Goal: Task Accomplishment & Management: Complete application form

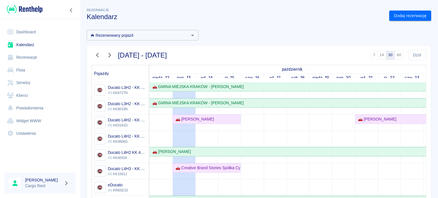
scroll to position [67, 0]
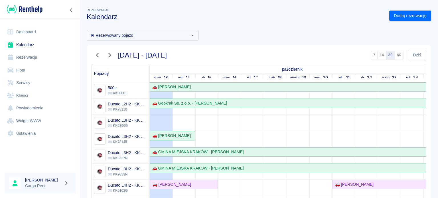
click at [25, 7] on img at bounding box center [25, 9] width 36 height 9
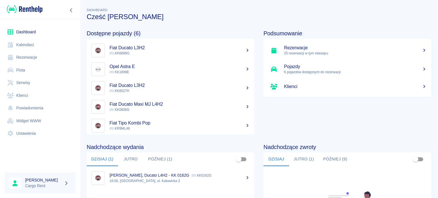
click at [21, 43] on link "Kalendarz" at bounding box center [40, 44] width 71 height 13
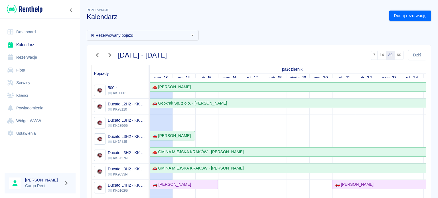
drag, startPoint x: 182, startPoint y: 173, endPoint x: 187, endPoint y: 173, distance: 4.6
click at [27, 12] on img at bounding box center [25, 9] width 36 height 9
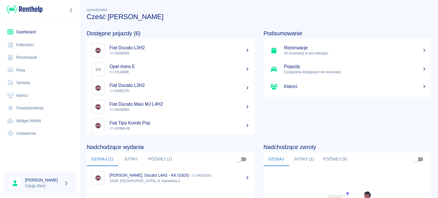
click at [34, 47] on link "Kalendarz" at bounding box center [40, 44] width 71 height 13
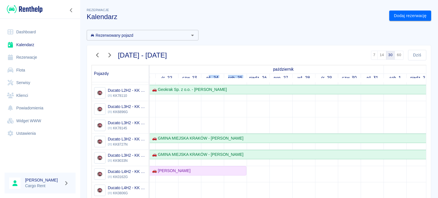
drag, startPoint x: 208, startPoint y: 77, endPoint x: 248, endPoint y: 78, distance: 39.9
click at [248, 78] on tr "pon., 13 wt., 14 śr., 15 czw., 16 pt., 17 sob., 18 niedz., 19 pon., 20 wt., 21 …" at bounding box center [292, 78] width 684 height 9
click at [251, 78] on link "niedz., 26" at bounding box center [258, 78] width 21 height 8
drag, startPoint x: 250, startPoint y: 78, endPoint x: 361, endPoint y: 80, distance: 111.5
click at [361, 80] on tr "pon., 13 wt., 14 śr., 15 czw., 16 pt., 17 sob., 18 niedz., 19 pon., 20 wt., 21 …" at bounding box center [292, 78] width 684 height 9
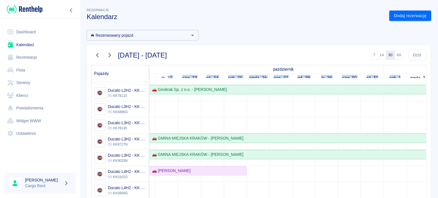
drag, startPoint x: 401, startPoint y: 78, endPoint x: 168, endPoint y: 82, distance: 232.4
click at [168, 82] on tr "pon., 13 wt., 14 śr., 15 czw., 16 pt., 17 sob., 18 niedz., 19 pon., 20 wt., 21 …" at bounding box center [292, 78] width 684 height 9
click at [185, 77] on link "czw., 23" at bounding box center [190, 78] width 18 height 8
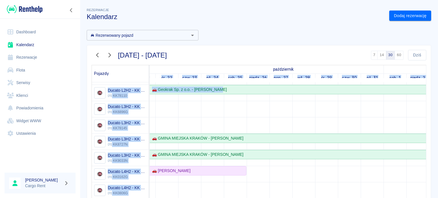
drag, startPoint x: 159, startPoint y: 77, endPoint x: 355, endPoint y: 86, distance: 195.4
click at [356, 87] on table "Pojazdy październik listopad pon., 13 wt., 14 śr., 15 czw., 16 pt., 17 sob., 18…" at bounding box center [259, 179] width 335 height 228
click at [358, 78] on link "czw., 30" at bounding box center [349, 78] width 18 height 8
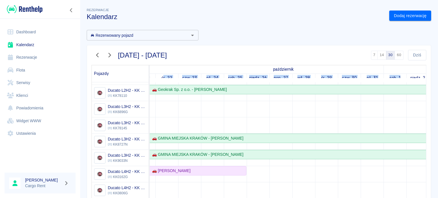
drag, startPoint x: 163, startPoint y: 77, endPoint x: 404, endPoint y: 78, distance: 240.6
click at [404, 78] on tr "pon., 13 wt., 14 śr., 15 czw., 16 pt., 17 sob., 18 niedz., 19 pon., 20 wt., 21 …" at bounding box center [292, 78] width 684 height 9
click at [389, 77] on link "sob., 1" at bounding box center [395, 78] width 14 height 8
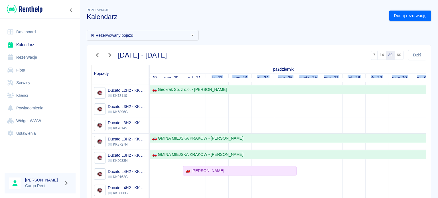
drag, startPoint x: 400, startPoint y: 76, endPoint x: 214, endPoint y: 75, distance: 185.9
click at [212, 75] on tr "pon., 13 wt., 14 śr., 15 czw., 16 pt., 17 sob., 18 niedz., 19 pon., 20 wt., 21 …" at bounding box center [342, 78] width 684 height 9
click at [276, 88] on div "🚗 Geokrak Sp. z o.o. - [PERSON_NAME]" at bounding box center [343, 90] width 684 height 6
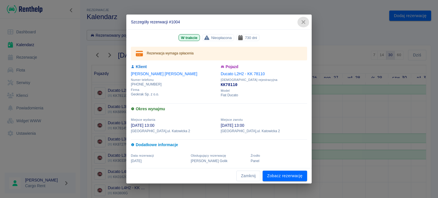
click at [302, 25] on icon "button" at bounding box center [303, 22] width 7 height 6
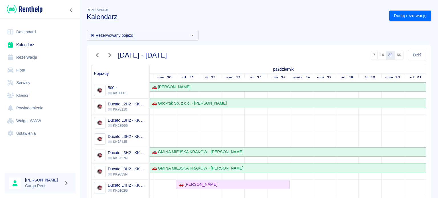
click at [22, 7] on img at bounding box center [25, 9] width 36 height 9
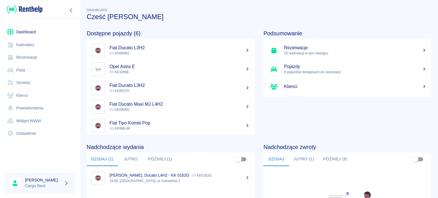
click at [30, 44] on link "Kalendarz" at bounding box center [40, 44] width 71 height 13
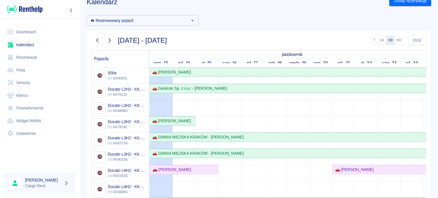
scroll to position [16, 0]
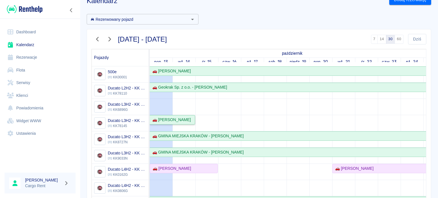
click at [188, 121] on div "🚗 [PERSON_NAME]" at bounding box center [170, 120] width 41 height 6
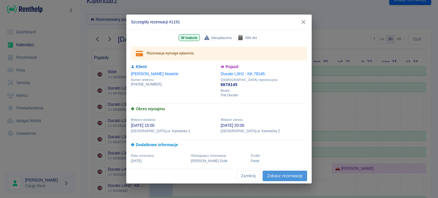
click at [269, 173] on link "Zobacz rezerwację" at bounding box center [285, 176] width 44 height 11
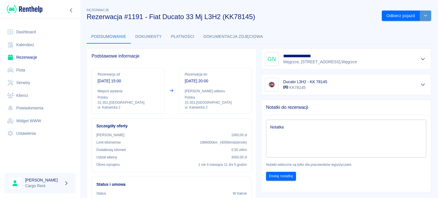
click at [423, 14] on icon "drop-down" at bounding box center [425, 16] width 5 height 4
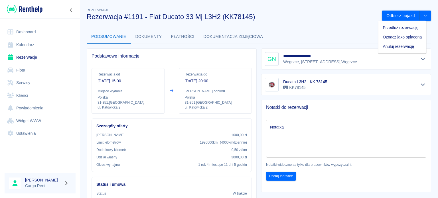
click at [408, 25] on li "Przedłuż rezerwację" at bounding box center [402, 27] width 48 height 9
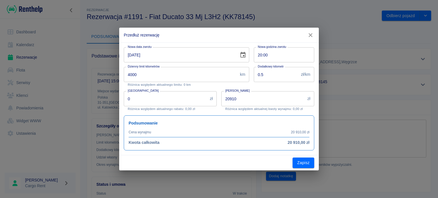
click at [245, 54] on icon "Choose date, selected date is 14 paź 2025" at bounding box center [242, 55] width 5 height 6
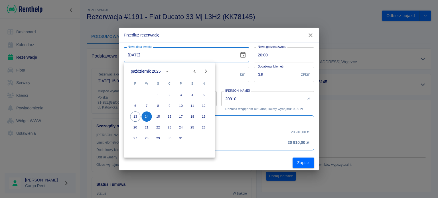
click at [209, 70] on icon "Next month" at bounding box center [205, 71] width 7 height 7
click at [201, 72] on button "Next month" at bounding box center [205, 71] width 11 height 11
click at [160, 115] on button "14" at bounding box center [158, 116] width 10 height 10
type input "[DATE]"
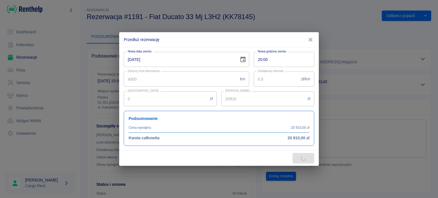
type input "33456"
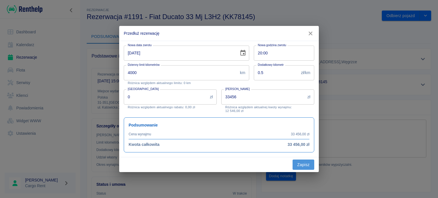
click at [300, 164] on button "Zapisz" at bounding box center [303, 165] width 22 height 11
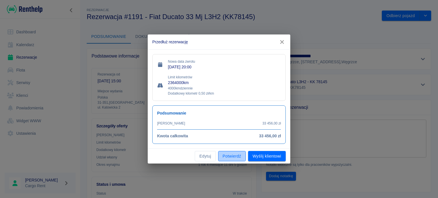
click at [230, 153] on button "Potwierdź" at bounding box center [232, 156] width 28 height 11
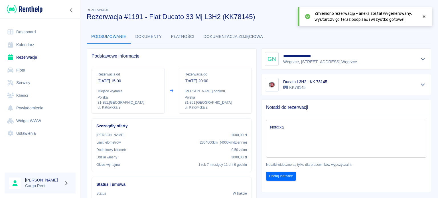
click at [41, 46] on link "Kalendarz" at bounding box center [40, 44] width 71 height 13
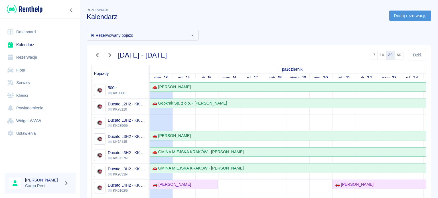
click at [404, 11] on link "Dodaj rezerwację" at bounding box center [410, 16] width 42 height 11
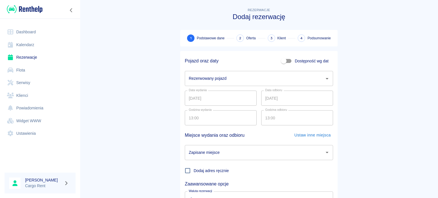
click at [256, 80] on input "Rezerwowany pojazd" at bounding box center [254, 79] width 135 height 10
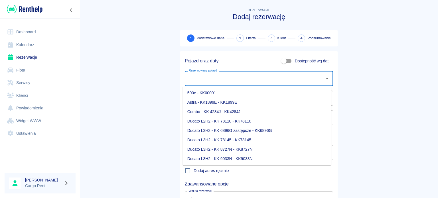
scroll to position [44, 0]
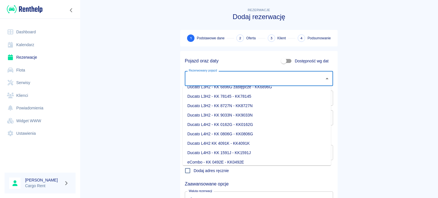
click at [239, 151] on li "Ducato L4H3 - KK 1591J - KK1591J" at bounding box center [257, 152] width 148 height 9
type input "Ducato L4H3 - KK 1591J - KK1591J"
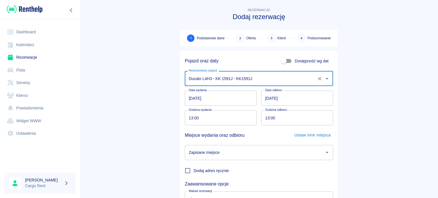
click at [189, 101] on input "[DATE]" at bounding box center [221, 98] width 72 height 15
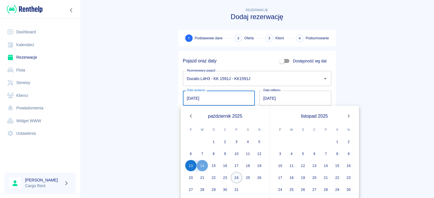
click at [235, 177] on button "24" at bounding box center [236, 177] width 11 height 11
type input "[DATE]"
type input "DD.MM.YYYY"
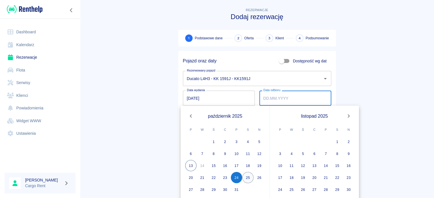
click at [245, 177] on button "25" at bounding box center [247, 177] width 11 height 11
type input "[DATE]"
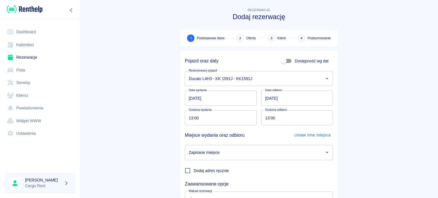
click at [189, 121] on input "13:00" at bounding box center [219, 117] width 68 height 15
type input "16:30"
click at [282, 146] on div "Zapisane miejsce" at bounding box center [259, 152] width 148 height 15
type input "16:30"
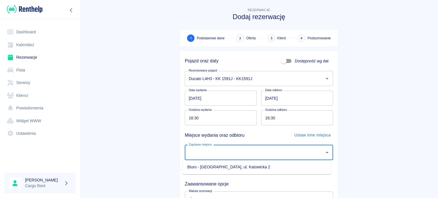
click at [291, 166] on li "Biuro - [GEOGRAPHIC_DATA], ul. Katowicka 2" at bounding box center [257, 166] width 148 height 9
type input "Biuro - [GEOGRAPHIC_DATA], ul. Katowicka 2"
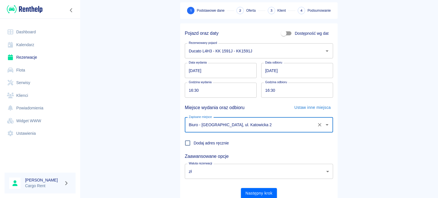
scroll to position [32, 0]
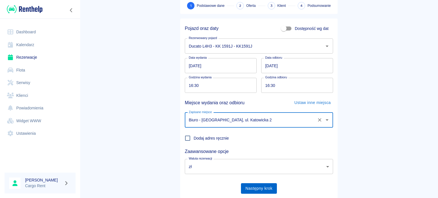
click at [266, 192] on button "Następny krok" at bounding box center [259, 188] width 36 height 11
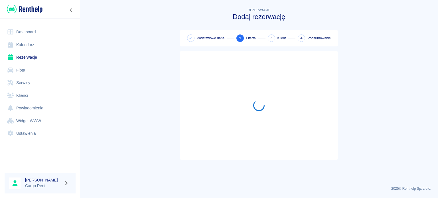
scroll to position [0, 0]
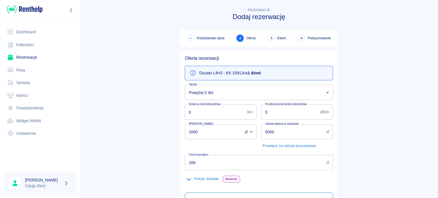
click at [238, 92] on body "Używamy plików Cookies, by zapewnić Ci najlepsze możliwe doświadczenie. Aby dow…" at bounding box center [219, 99] width 438 height 198
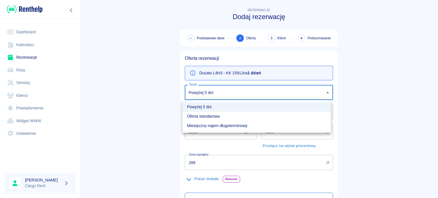
click at [228, 113] on li "Oferta standarowa" at bounding box center [256, 116] width 148 height 9
type input "b8f65f0d-a527-40e2-b6d7-9ee6f30439a2"
type input "319"
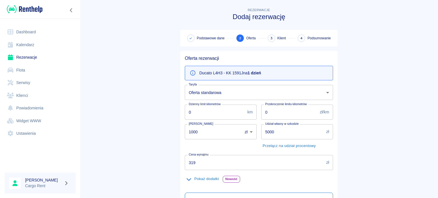
click at [131, 109] on main "Rezerwacje Dodaj rezerwację Podstawowe dane 2 Oferta 3 Klient 4 Podsumowanie Of…" at bounding box center [259, 144] width 358 height 275
drag, startPoint x: 211, startPoint y: 134, endPoint x: 133, endPoint y: 137, distance: 77.9
click at [133, 137] on main "Rezerwacje Dodaj rezerwację Podstawowe dane 2 Oferta 3 Klient 4 Podsumowanie Of…" at bounding box center [259, 144] width 358 height 275
drag, startPoint x: 286, startPoint y: 126, endPoint x: 263, endPoint y: 131, distance: 23.7
click at [263, 131] on div "Udział własny w szkodzie 5000 zł Udział własny w szkodzie" at bounding box center [297, 131] width 72 height 15
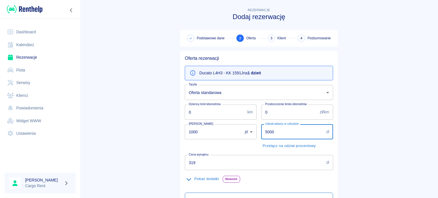
drag, startPoint x: 287, startPoint y: 131, endPoint x: 246, endPoint y: 133, distance: 40.5
click at [246, 133] on div "Oferta rezerwacji Ducato L4H3 - KK 1591J na 1 dzień Taryfa Oferta standarowa b8…" at bounding box center [256, 164] width 153 height 227
type input "0"
click at [375, 121] on main "Rezerwacje Dodaj rezerwację Podstawowe dane 2 Oferta 3 Klient 4 Podsumowanie Of…" at bounding box center [259, 144] width 358 height 275
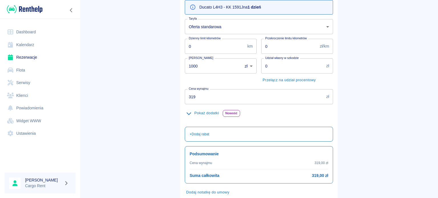
scroll to position [100, 0]
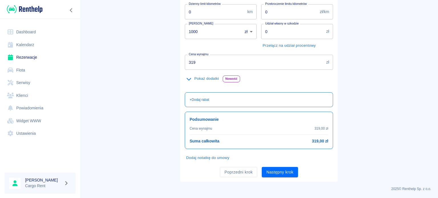
click at [202, 81] on button "Pokaż dodatki" at bounding box center [203, 78] width 36 height 9
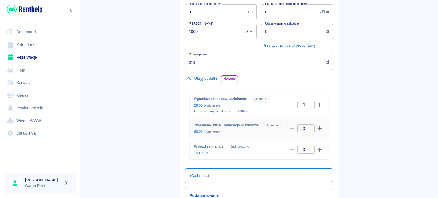
click at [318, 127] on icon "button" at bounding box center [320, 129] width 4 height 4
type input "1"
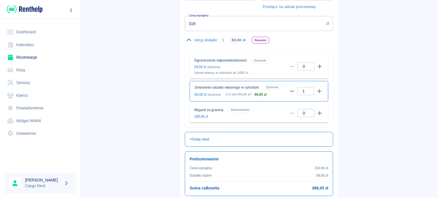
scroll to position [186, 0]
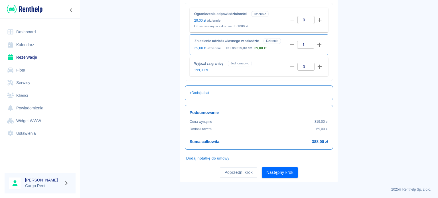
click at [371, 124] on main "Rezerwacje Dodaj rezerwację Podstawowe dane 2 Oferta 3 Klient 4 Podsumowanie Of…" at bounding box center [259, 1] width 358 height 361
click at [286, 170] on button "Następny krok" at bounding box center [280, 172] width 36 height 11
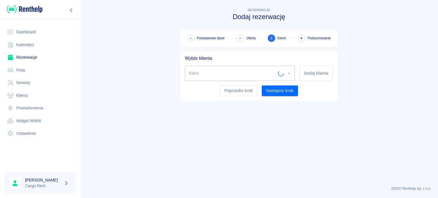
scroll to position [0, 0]
click at [322, 75] on button "Dodaj klienta" at bounding box center [316, 73] width 34 height 15
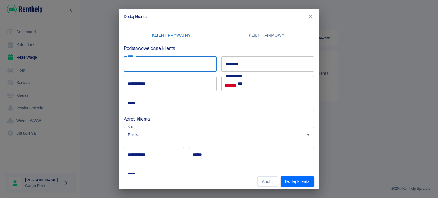
click at [190, 67] on input "*****" at bounding box center [170, 63] width 93 height 15
type input "*****"
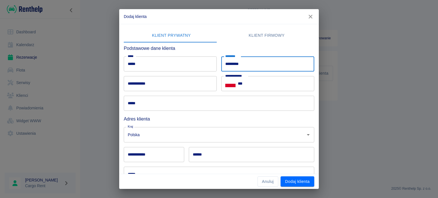
type input "*********"
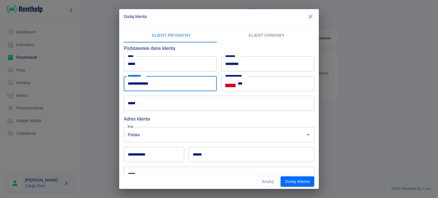
type input "**********"
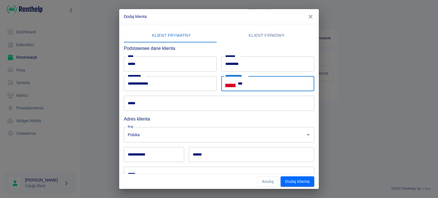
click at [235, 63] on input "*********" at bounding box center [267, 63] width 93 height 15
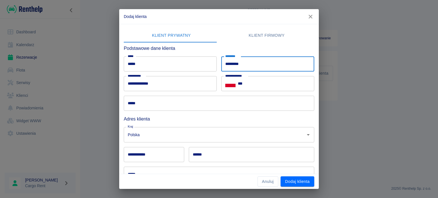
type input "*********"
click at [308, 96] on input "*****" at bounding box center [219, 103] width 190 height 15
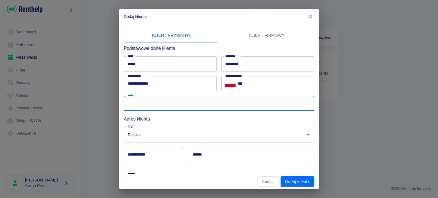
click at [290, 87] on input "***" at bounding box center [276, 83] width 76 height 15
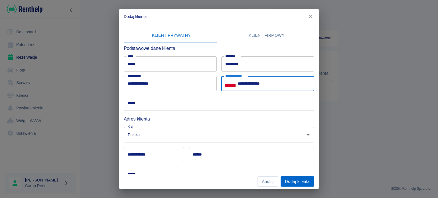
type input "**********"
click at [287, 184] on button "Dodaj klienta" at bounding box center [297, 181] width 34 height 11
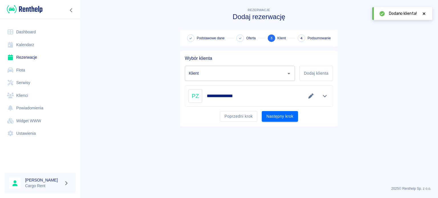
type input "[PERSON_NAME] ([PHONE_NUMBER])"
click at [296, 121] on button "Następny krok" at bounding box center [280, 116] width 36 height 11
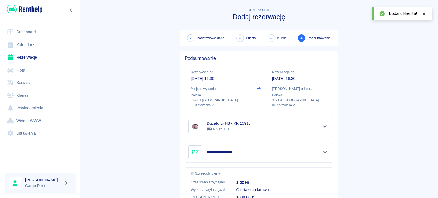
scroll to position [117, 0]
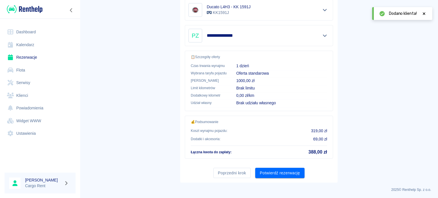
click at [288, 174] on button "Potwierdź rezerwację" at bounding box center [279, 173] width 49 height 11
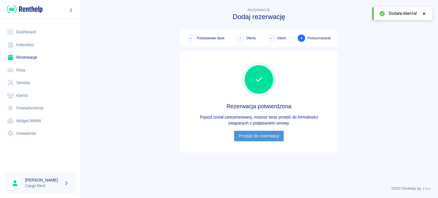
click at [280, 131] on link "Przejdź do rezerwacji" at bounding box center [258, 136] width 49 height 11
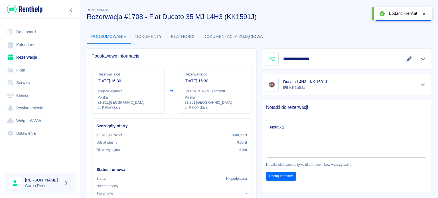
click at [35, 43] on link "Kalendarz" at bounding box center [40, 44] width 71 height 13
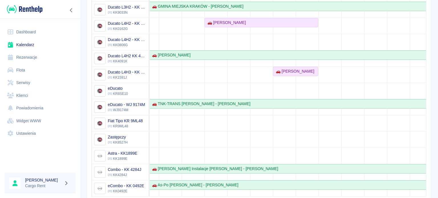
scroll to position [0, 166]
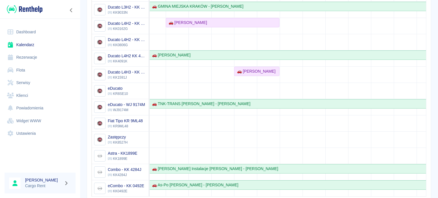
click at [270, 74] on td at bounding box center [268, 58] width 23 height 276
click at [272, 68] on div "🚗 [PERSON_NAME]" at bounding box center [257, 71] width 44 height 6
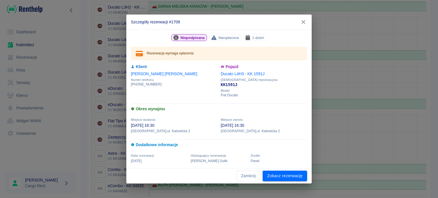
click at [306, 23] on icon "button" at bounding box center [303, 22] width 7 height 6
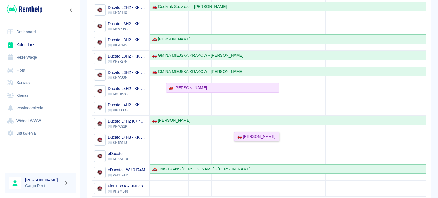
scroll to position [0, 0]
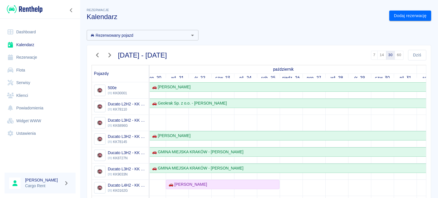
click at [23, 16] on div at bounding box center [40, 9] width 80 height 19
click at [27, 9] on img at bounding box center [25, 9] width 36 height 9
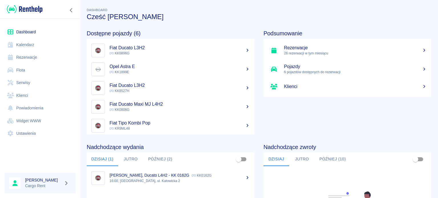
click at [42, 45] on link "Kalendarz" at bounding box center [40, 44] width 71 height 13
